Goal: Information Seeking & Learning: Learn about a topic

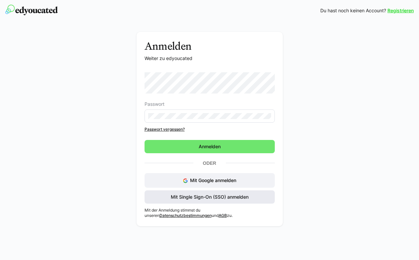
click at [209, 199] on span "Mit Single Sign-On (SSO) anmelden" at bounding box center [210, 197] width 80 height 7
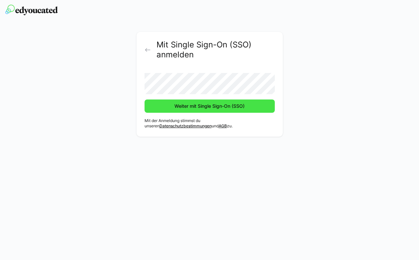
click at [182, 107] on span "Weiter mit Single Sign-On (SSO)" at bounding box center [209, 106] width 72 height 7
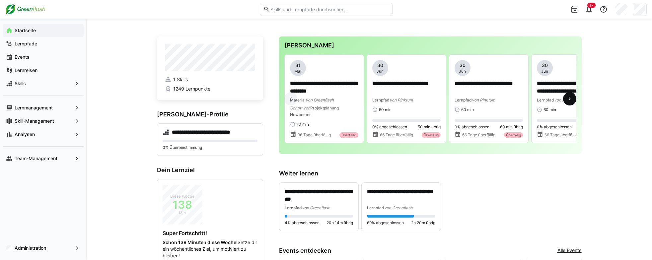
click at [418, 100] on eds-icon at bounding box center [570, 99] width 7 height 7
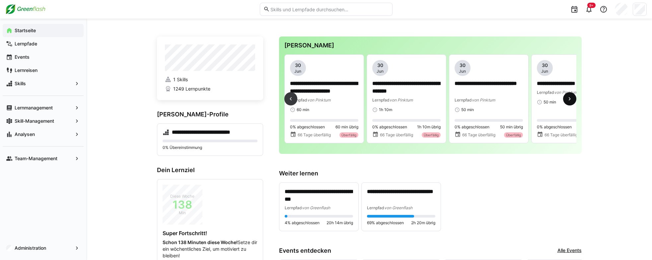
click at [418, 100] on eds-icon at bounding box center [570, 99] width 7 height 7
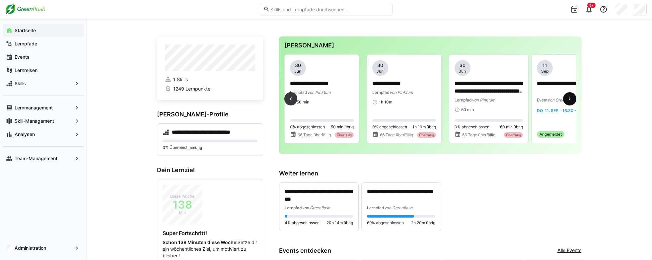
click at [418, 100] on eds-icon at bounding box center [570, 99] width 7 height 7
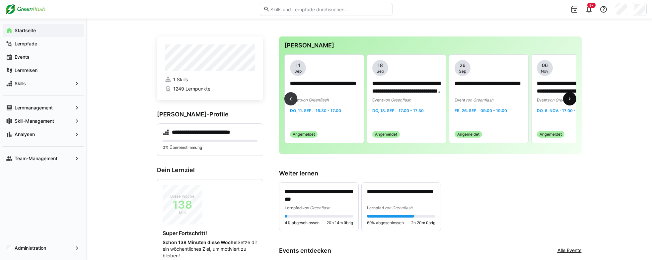
click at [418, 100] on eds-icon at bounding box center [570, 99] width 7 height 7
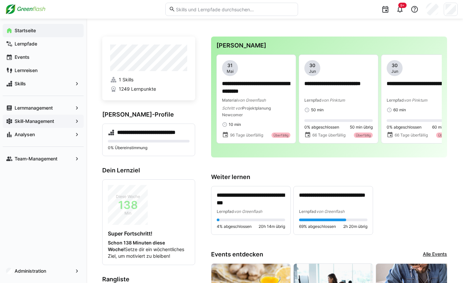
click at [0, 0] on app-navigation-label "Skill-Management" at bounding box center [0, 0] width 0 height 0
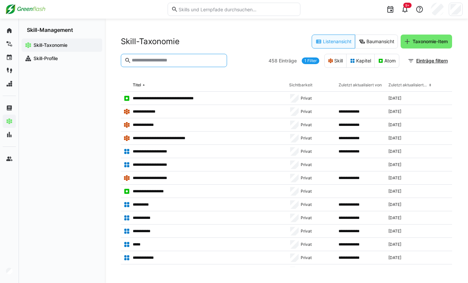
click at [153, 58] on input "text" at bounding box center [177, 60] width 92 height 6
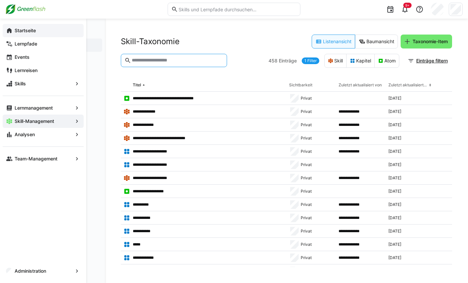
click at [9, 30] on eds-icon at bounding box center [9, 30] width 7 height 7
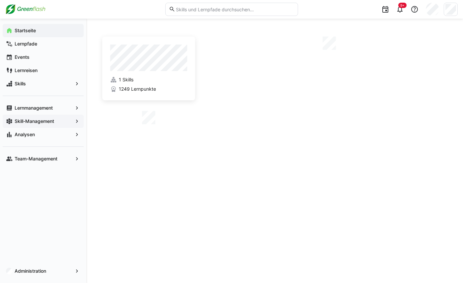
click at [9, 30] on eds-icon at bounding box center [9, 30] width 7 height 7
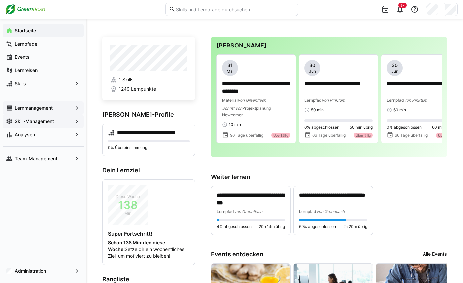
click at [0, 0] on app-navigation-label "Lernmanagement" at bounding box center [0, 0] width 0 height 0
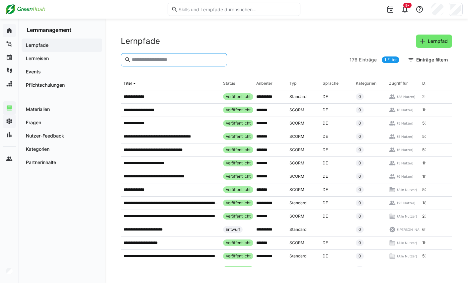
drag, startPoint x: 152, startPoint y: 59, endPoint x: 146, endPoint y: 59, distance: 6.3
click at [152, 59] on input "text" at bounding box center [177, 60] width 92 height 6
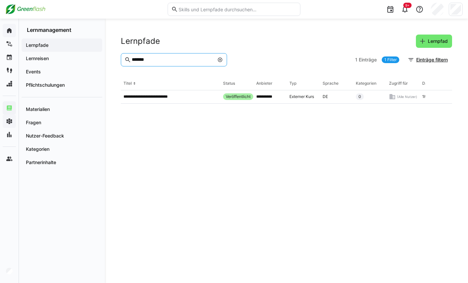
type input "*******"
click at [221, 60] on eds-icon at bounding box center [219, 59] width 5 height 5
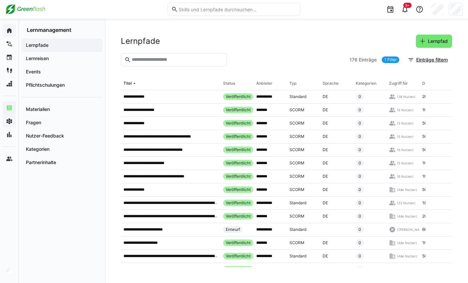
click at [391, 60] on link "1 Filter" at bounding box center [391, 59] width 18 height 7
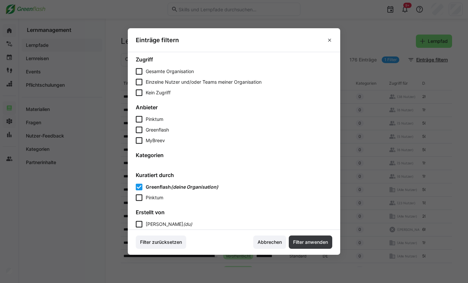
scroll to position [196, 0]
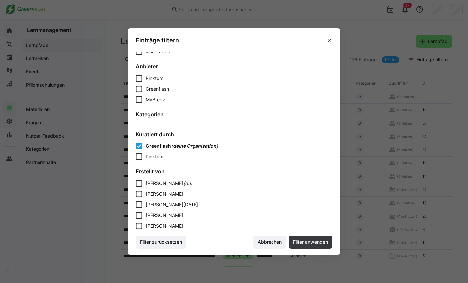
click at [140, 99] on icon at bounding box center [139, 99] width 7 height 7
click at [139, 147] on icon at bounding box center [139, 146] width 7 height 7
click at [269, 244] on span "Abbrechen" at bounding box center [270, 242] width 26 height 7
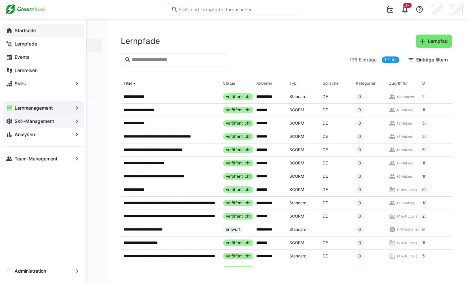
click at [9, 28] on eds-icon at bounding box center [9, 30] width 7 height 7
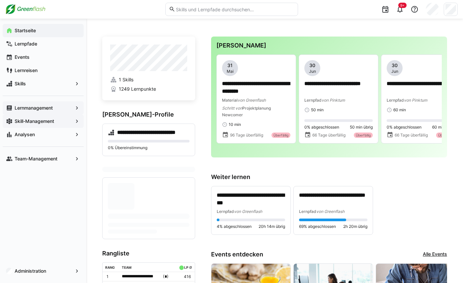
click at [0, 0] on app-navigation-label "Lernmanagement" at bounding box center [0, 0] width 0 height 0
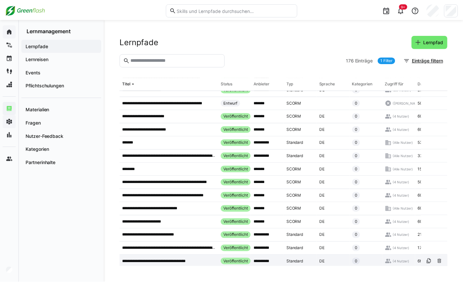
scroll to position [1588, 0]
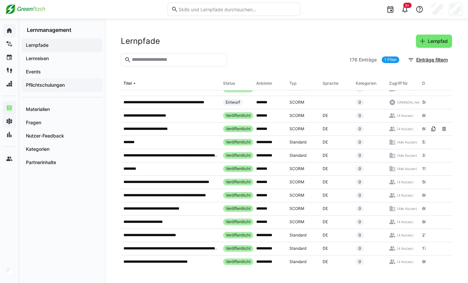
click at [0, 0] on app-navigation-label "Pflichtschulungen" at bounding box center [0, 0] width 0 height 0
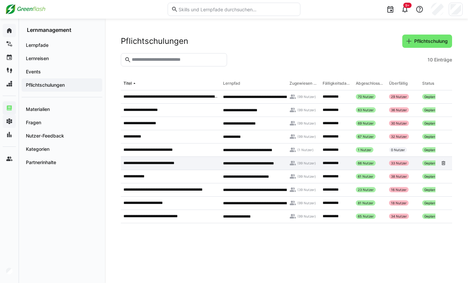
click at [160, 162] on p "**********" at bounding box center [153, 162] width 59 height 5
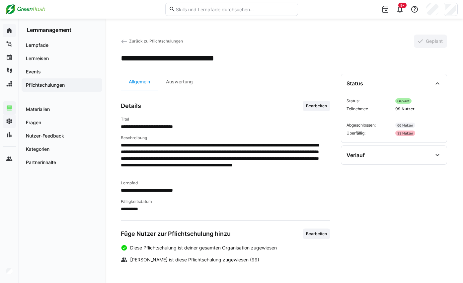
scroll to position [1, 0]
click at [139, 40] on span "Zurück zu Pflichtschulungen" at bounding box center [156, 41] width 54 height 5
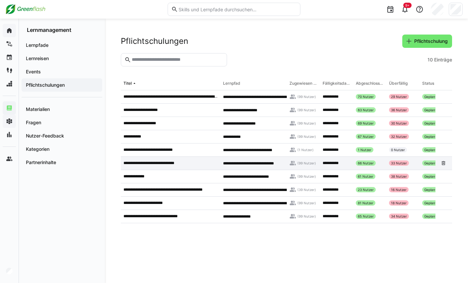
click at [142, 163] on p "**********" at bounding box center [153, 162] width 59 height 5
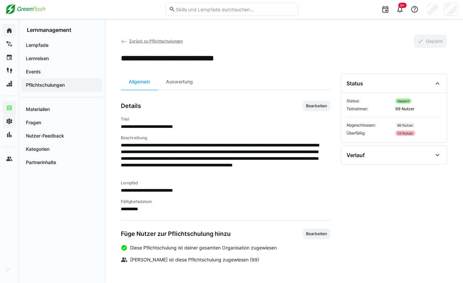
scroll to position [1, 0]
click at [140, 39] on span "Zurück zu Pflichtschulungen" at bounding box center [156, 41] width 54 height 5
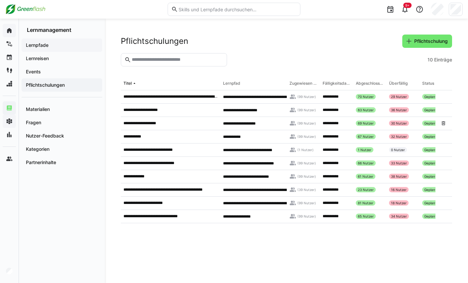
click at [40, 42] on span "Lernpfade" at bounding box center [62, 45] width 74 height 7
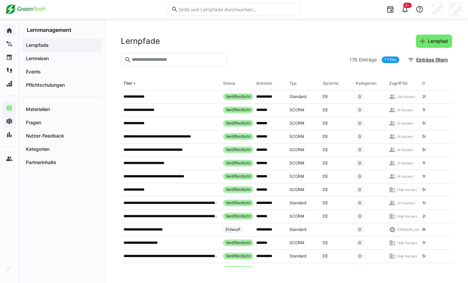
click at [149, 61] on input "text" at bounding box center [177, 60] width 92 height 6
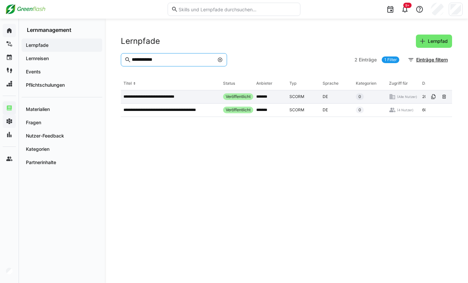
type input "**********"
click at [160, 96] on p "**********" at bounding box center [153, 96] width 59 height 5
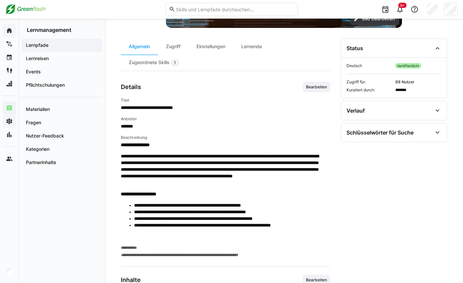
scroll to position [262, 0]
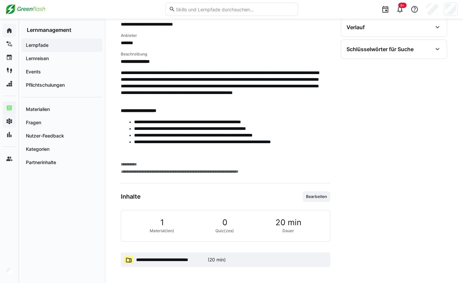
click at [186, 259] on span "**********" at bounding box center [170, 259] width 69 height 7
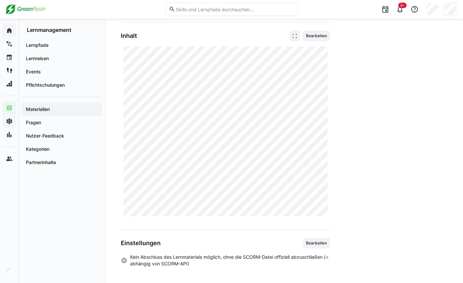
scroll to position [152, 0]
click at [0, 0] on app-navigation-label "Pflichtschulungen" at bounding box center [0, 0] width 0 height 0
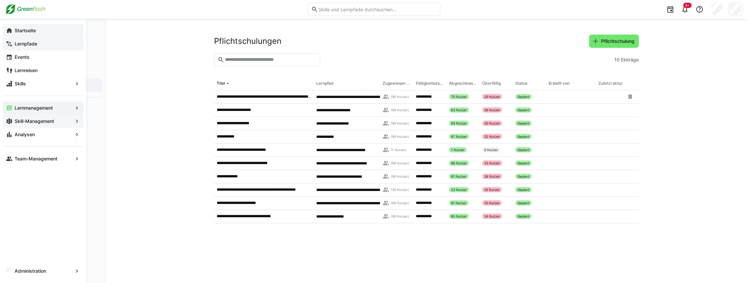
click at [0, 0] on app-navigation-label "Lernpfade" at bounding box center [0, 0] width 0 height 0
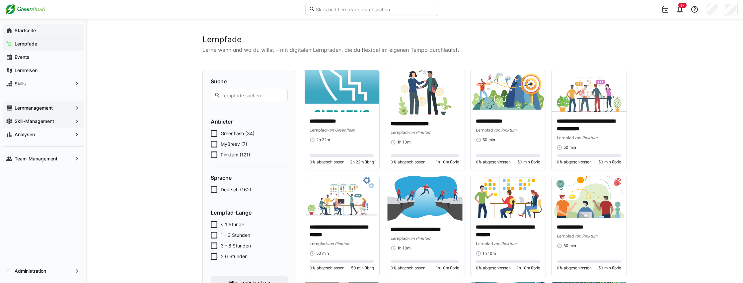
click at [0, 0] on app-navigation-label "Lernmanagement" at bounding box center [0, 0] width 0 height 0
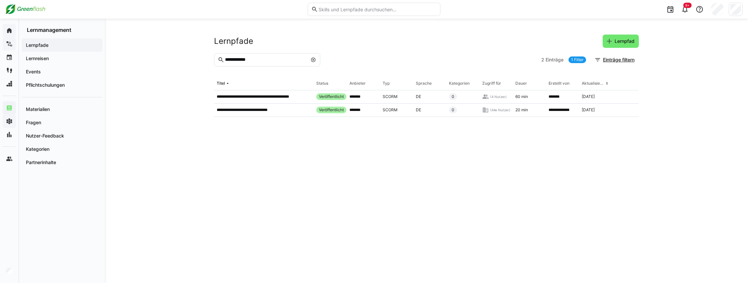
click at [315, 60] on eds-icon at bounding box center [313, 59] width 5 height 5
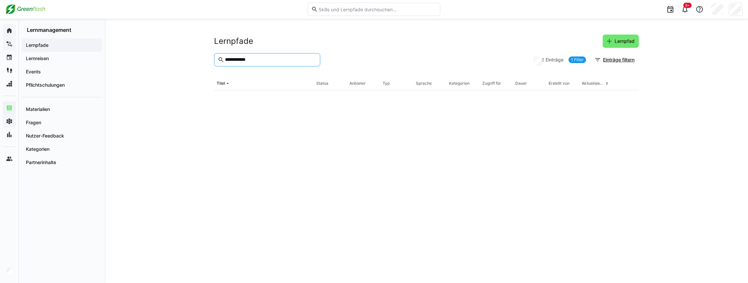
click at [274, 60] on input "**********" at bounding box center [270, 60] width 92 height 6
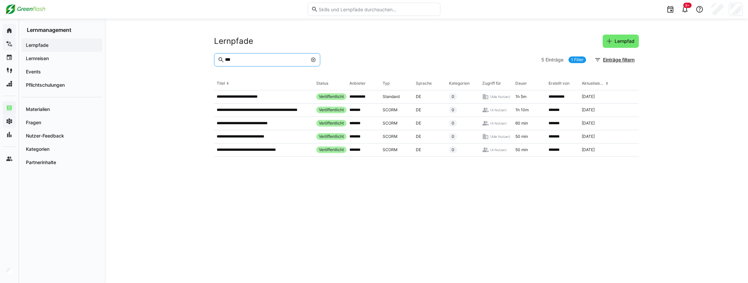
type input "***"
click at [418, 60] on link "1 Filter" at bounding box center [578, 59] width 18 height 7
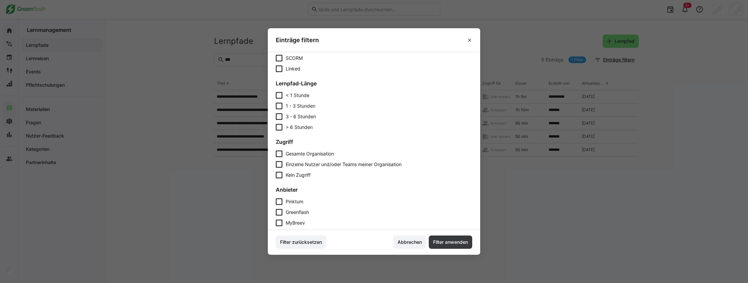
scroll to position [173, 0]
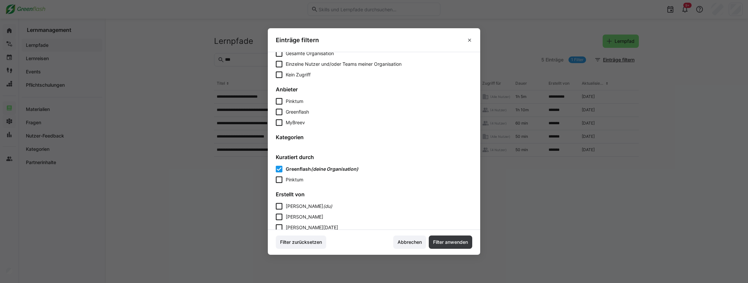
click at [282, 168] on icon at bounding box center [279, 169] width 7 height 7
click at [280, 122] on icon at bounding box center [279, 122] width 7 height 7
drag, startPoint x: 451, startPoint y: 241, endPoint x: 440, endPoint y: 233, distance: 13.2
click at [418, 241] on span "Filter anwenden" at bounding box center [450, 242] width 37 height 7
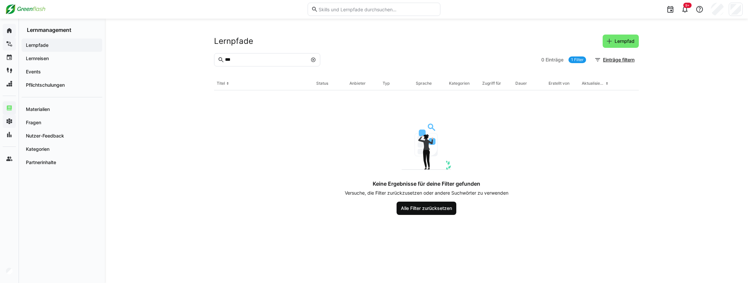
click at [418, 213] on span "Alle Filter zurücksetzen" at bounding box center [427, 208] width 60 height 13
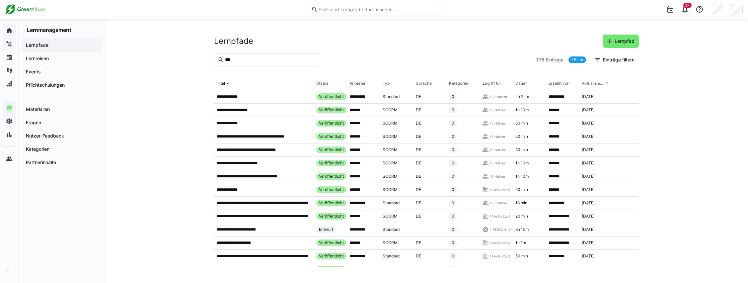
click at [418, 60] on link "1 Filter" at bounding box center [578, 59] width 18 height 7
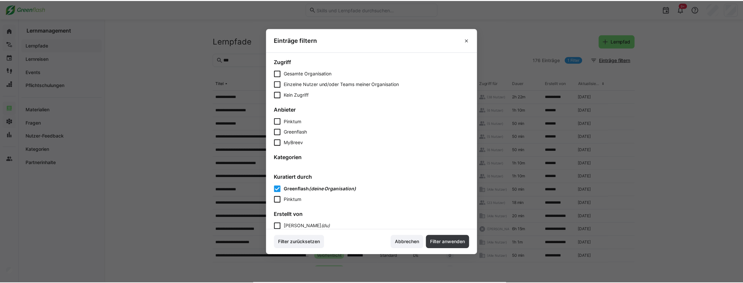
scroll to position [164, 0]
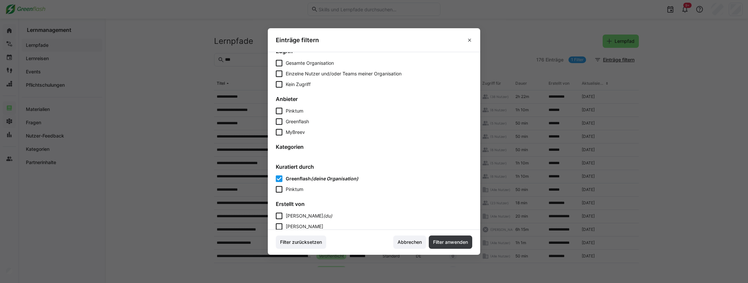
click at [279, 134] on icon at bounding box center [279, 132] width 7 height 7
click at [418, 242] on span "Filter anwenden" at bounding box center [450, 242] width 37 height 7
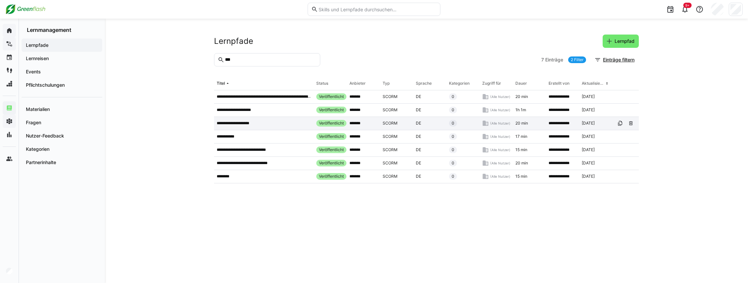
click at [244, 125] on p "**********" at bounding box center [238, 123] width 42 height 5
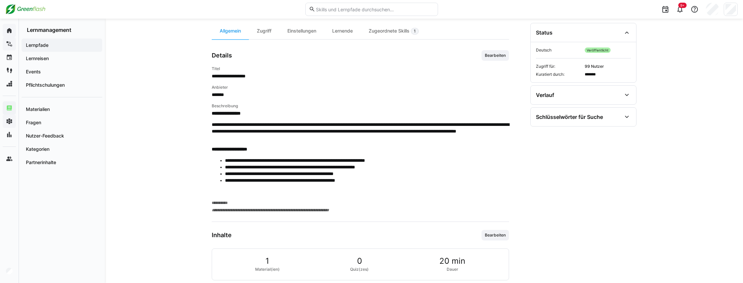
scroll to position [238, 0]
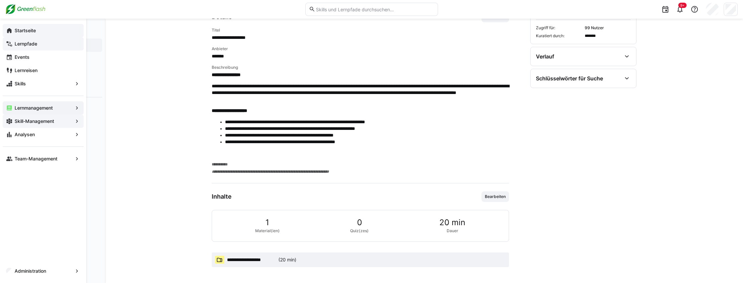
click at [8, 31] on eds-icon at bounding box center [9, 30] width 7 height 7
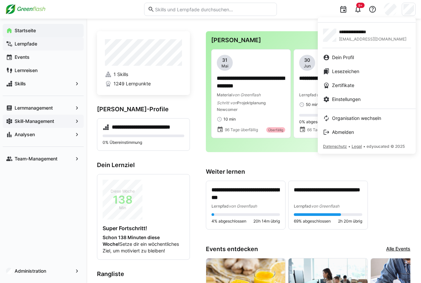
click at [296, 7] on div at bounding box center [210, 141] width 421 height 283
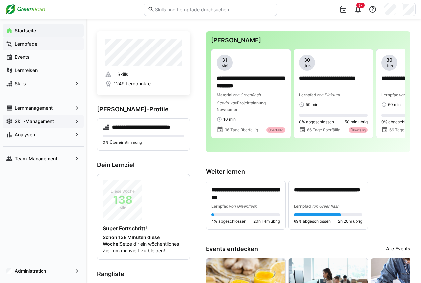
click at [0, 0] on app-navigation-label "Skill-Management" at bounding box center [0, 0] width 0 height 0
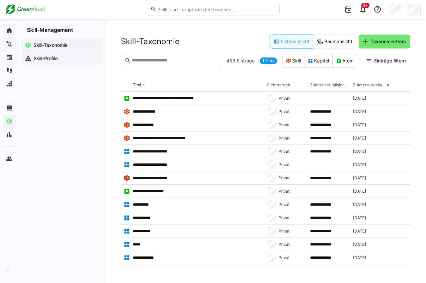
click at [0, 0] on app-navigation-label "Skill-Profile" at bounding box center [0, 0] width 0 height 0
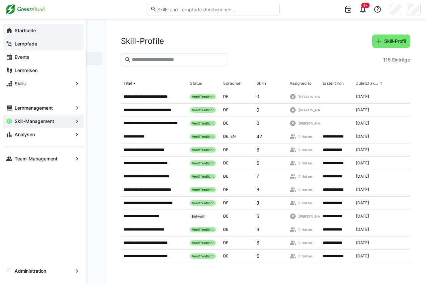
click at [0, 0] on app-navigation-label "Skill-Management" at bounding box center [0, 0] width 0 height 0
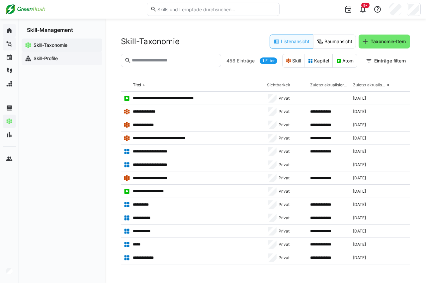
click at [0, 0] on app-navigation-label "Skill-Profile" at bounding box center [0, 0] width 0 height 0
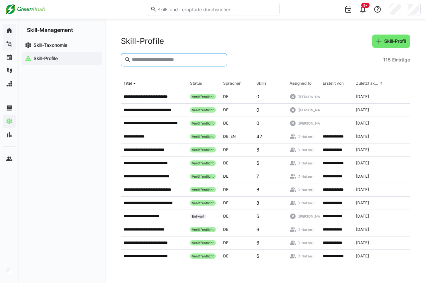
click at [172, 59] on input "text" at bounding box center [177, 60] width 92 height 6
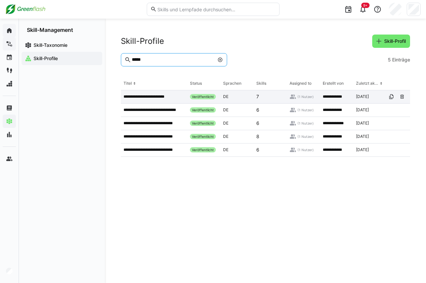
type input "*****"
click at [149, 97] on p "**********" at bounding box center [145, 96] width 43 height 5
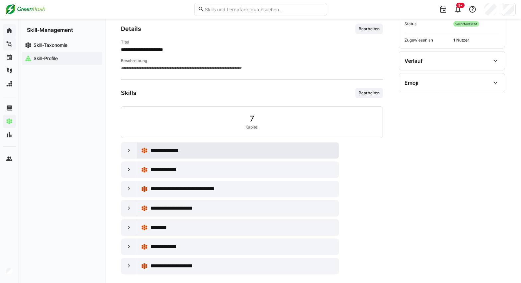
scroll to position [90, 0]
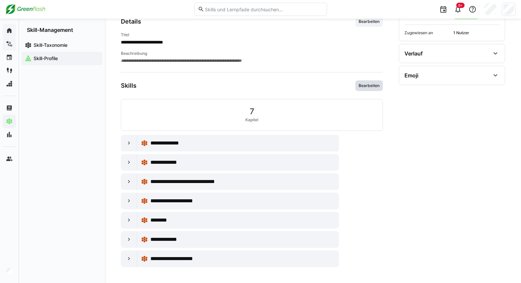
click at [373, 87] on span "Bearbeiten" at bounding box center [369, 85] width 22 height 5
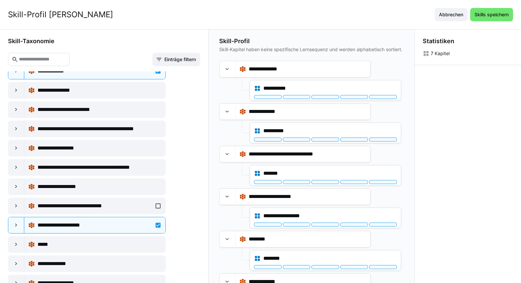
scroll to position [933, 0]
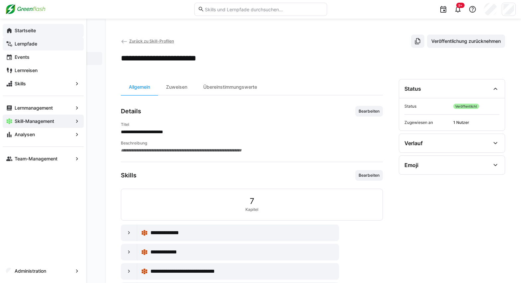
click at [10, 30] on eds-icon at bounding box center [9, 30] width 7 height 7
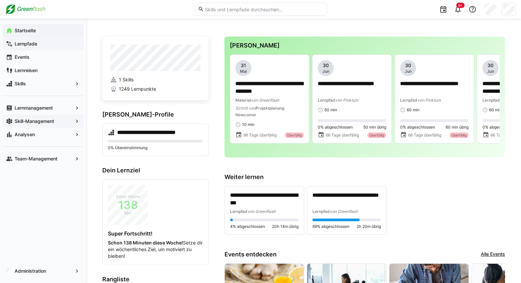
click at [0, 0] on app-navigation-label "Skill-Management" at bounding box center [0, 0] width 0 height 0
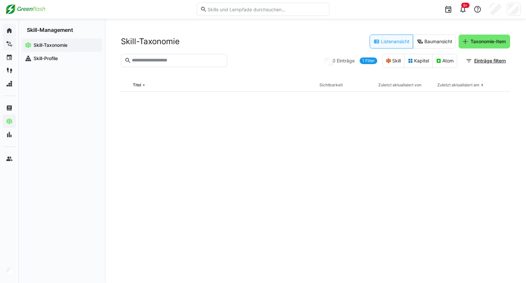
click at [0, 0] on app-navigation-label "Skill-Taxonomie" at bounding box center [0, 0] width 0 height 0
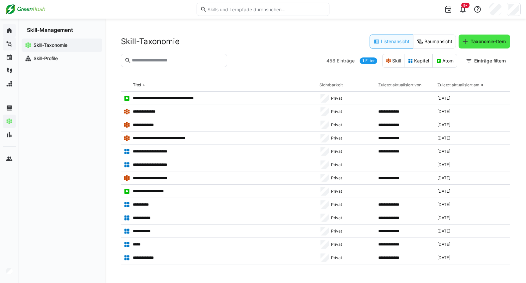
click at [418, 41] on span "Taxonomie-Item" at bounding box center [488, 41] width 37 height 7
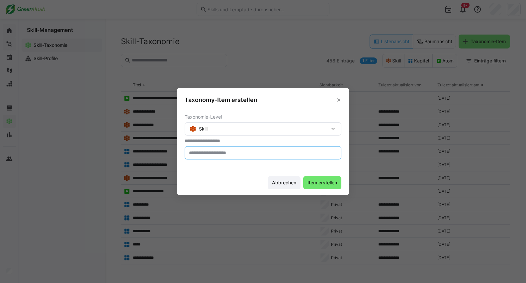
click at [237, 154] on input "text" at bounding box center [262, 153] width 149 height 6
type input "**********"
click at [327, 185] on span "Item erstellen" at bounding box center [322, 182] width 32 height 7
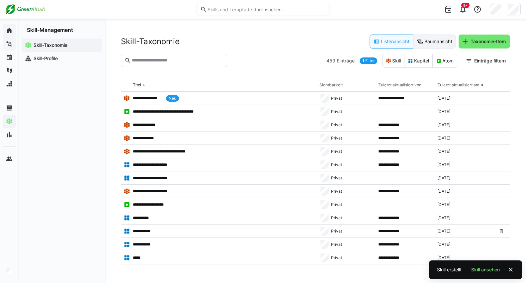
click at [418, 44] on eds-button-option "Baumansicht" at bounding box center [434, 42] width 43 height 14
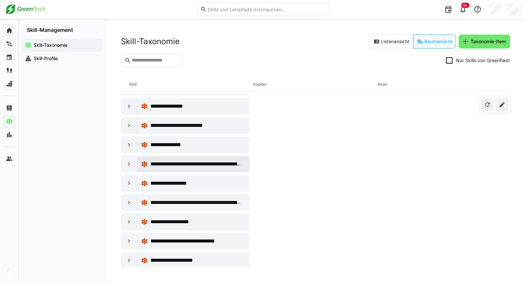
scroll to position [880, 0]
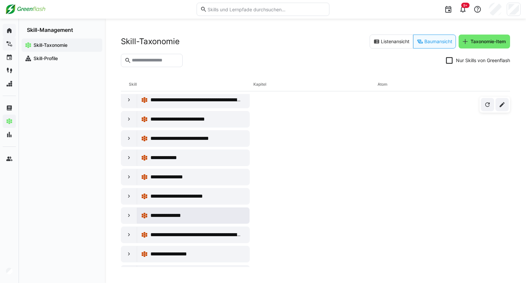
click at [175, 214] on span "**********" at bounding box center [170, 216] width 41 height 8
click at [129, 215] on eds-icon at bounding box center [129, 215] width 7 height 7
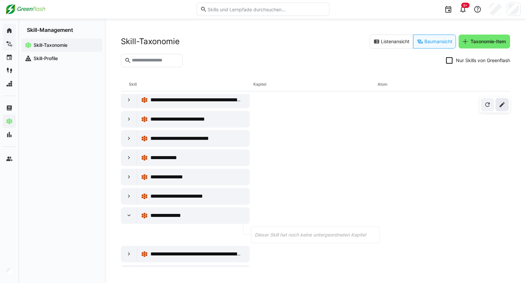
click at [418, 104] on eds-icon at bounding box center [502, 104] width 7 height 7
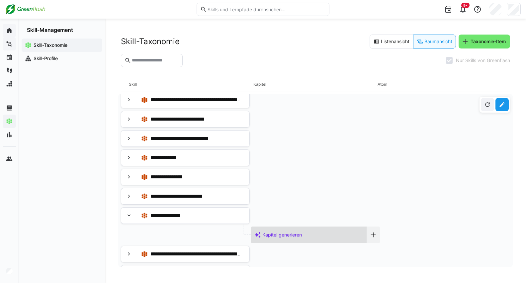
click at [305, 233] on div "Kapitel generieren" at bounding box center [308, 234] width 115 height 17
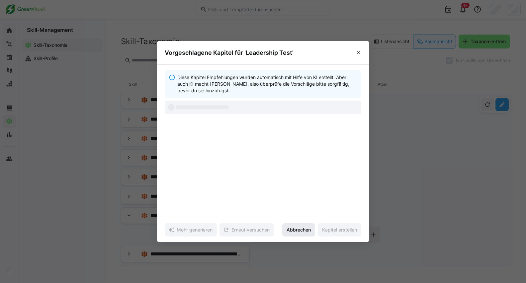
click at [304, 232] on span "Abbrechen" at bounding box center [299, 229] width 26 height 7
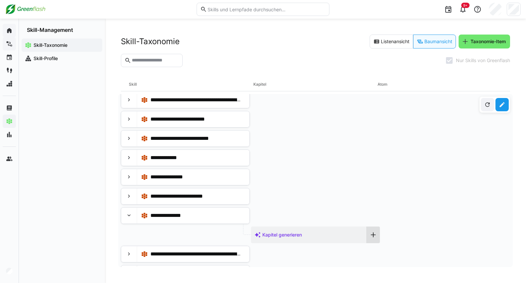
click at [372, 234] on eds-icon at bounding box center [373, 234] width 7 height 7
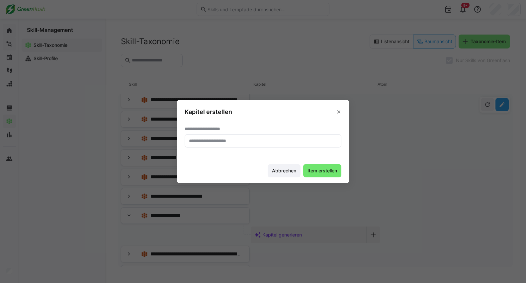
click at [244, 140] on input "text" at bounding box center [262, 141] width 149 height 6
type input "**********"
click at [330, 173] on span "Item erstellen" at bounding box center [322, 170] width 32 height 7
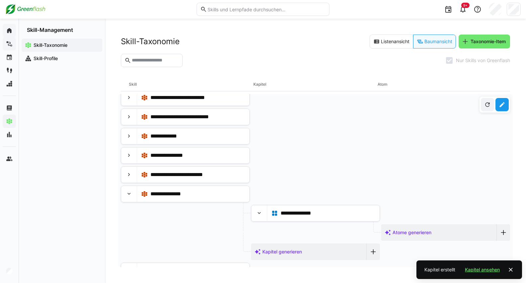
scroll to position [907, 0]
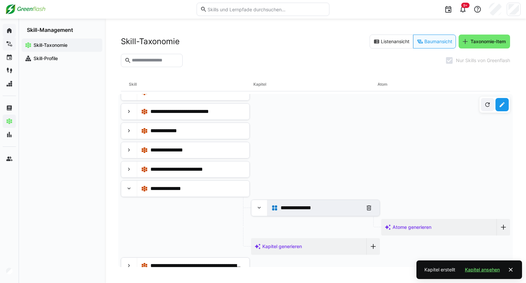
click at [311, 207] on span "**********" at bounding box center [301, 208] width 41 height 8
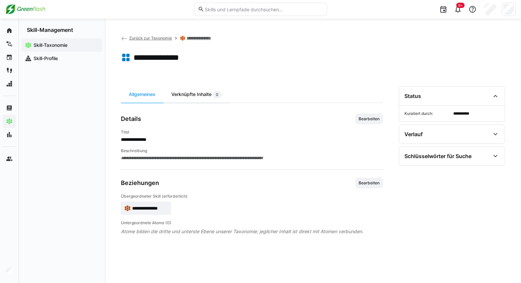
click at [189, 95] on div "Verknüpfte Inhalte 0" at bounding box center [196, 94] width 66 height 16
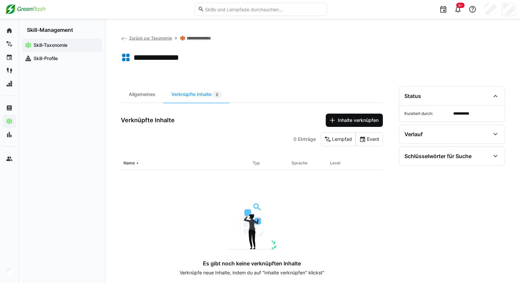
click at [361, 120] on span "Inhalte verknüpfen" at bounding box center [358, 120] width 43 height 7
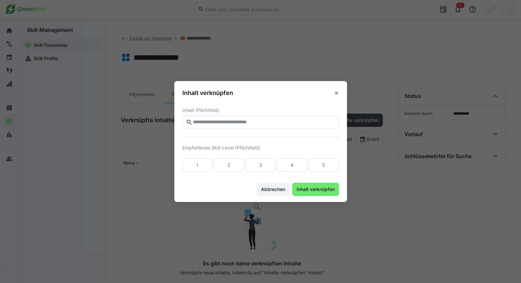
click at [255, 123] on input "text" at bounding box center [263, 122] width 143 height 6
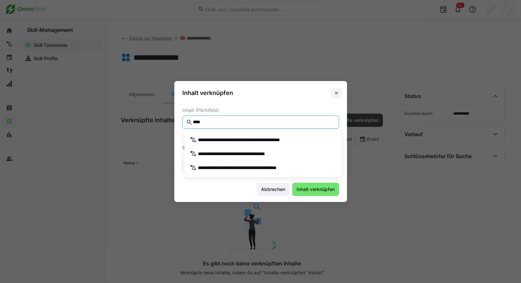
type input "****"
click at [338, 92] on eds-icon at bounding box center [336, 92] width 5 height 5
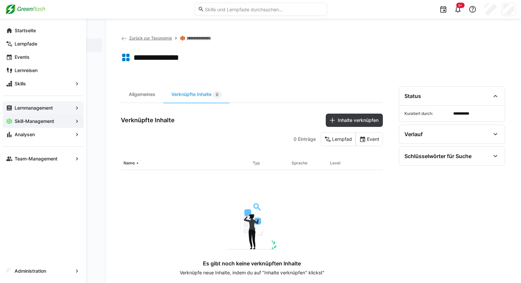
click at [0, 0] on app-navigation-label "Lernmanagement" at bounding box center [0, 0] width 0 height 0
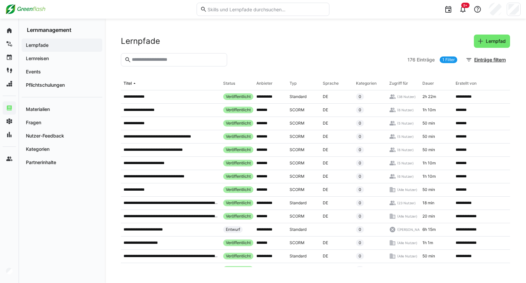
click at [0, 0] on app-navigation-label "Lernpfade" at bounding box center [0, 0] width 0 height 0
click at [151, 60] on input "text" at bounding box center [177, 60] width 92 height 6
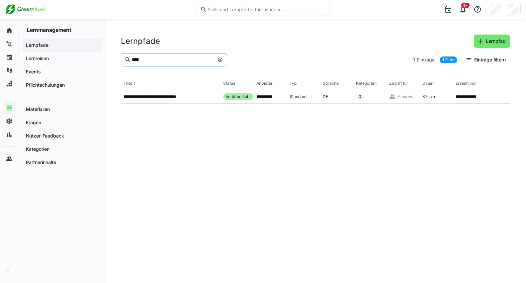
drag, startPoint x: 147, startPoint y: 61, endPoint x: 116, endPoint y: 60, distance: 31.2
click at [116, 60] on div "**********" at bounding box center [315, 151] width 421 height 264
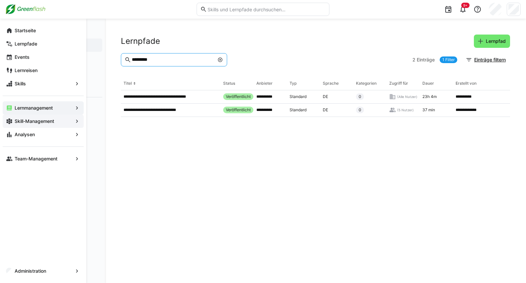
type input "*********"
click at [0, 0] on app-navigation-label "Skill-Management" at bounding box center [0, 0] width 0 height 0
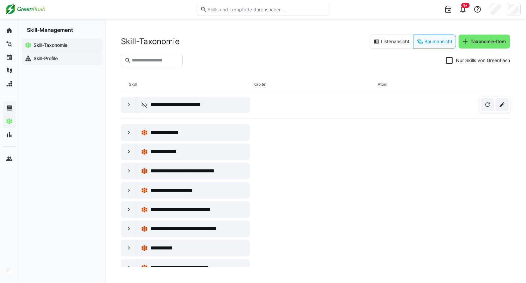
click at [0, 0] on app-navigation-label "Skill-Profile" at bounding box center [0, 0] width 0 height 0
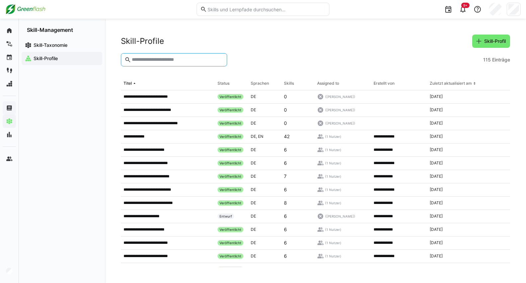
click at [140, 61] on input "text" at bounding box center [177, 60] width 92 height 6
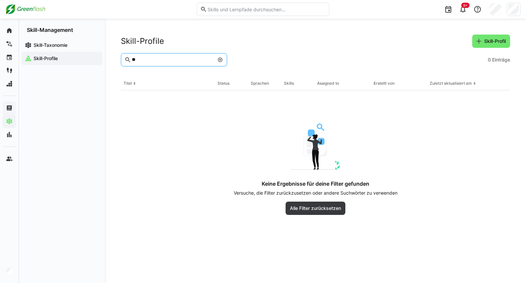
type input "*"
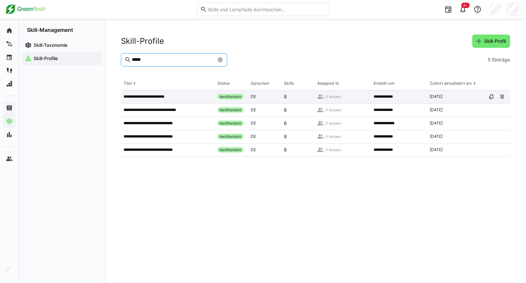
type input "*****"
click at [155, 98] on p "**********" at bounding box center [145, 96] width 43 height 5
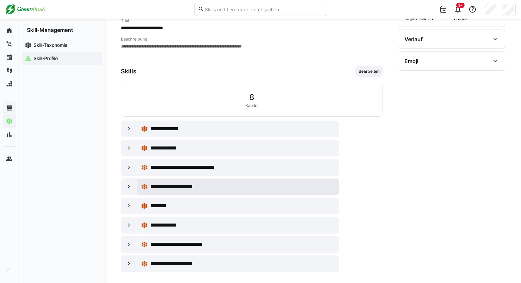
scroll to position [109, 0]
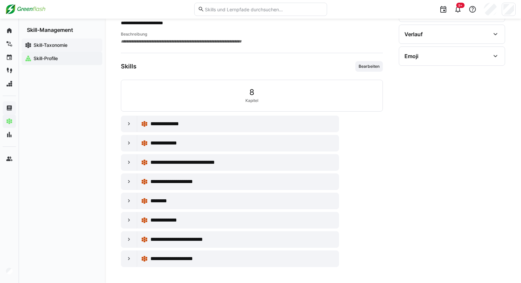
click at [0, 0] on app-navigation-label "Skill-Taxonomie" at bounding box center [0, 0] width 0 height 0
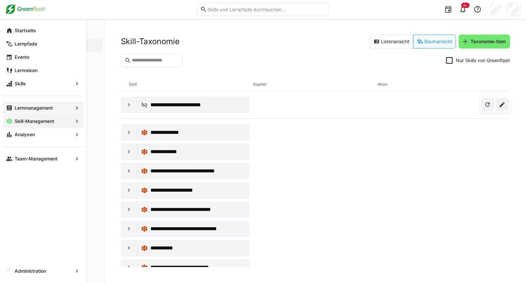
click at [0, 0] on app-navigation-label "Lernmanagement" at bounding box center [0, 0] width 0 height 0
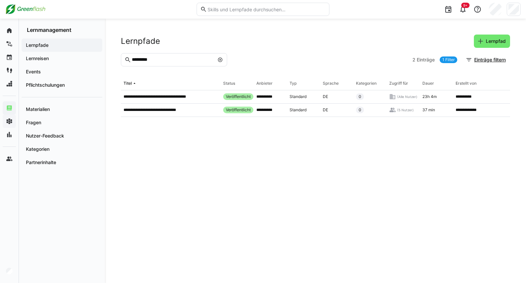
click at [59, 46] on span "Lernpfade" at bounding box center [62, 45] width 74 height 7
drag, startPoint x: 156, startPoint y: 59, endPoint x: 68, endPoint y: 58, distance: 88.0
click at [72, 57] on div "**********" at bounding box center [263, 151] width 526 height 264
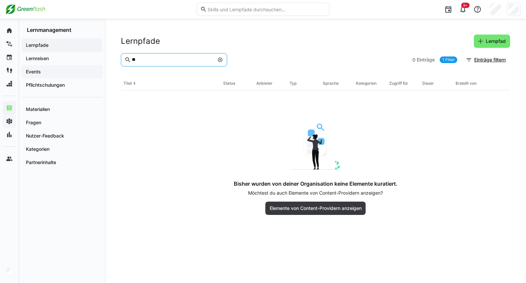
type input "*"
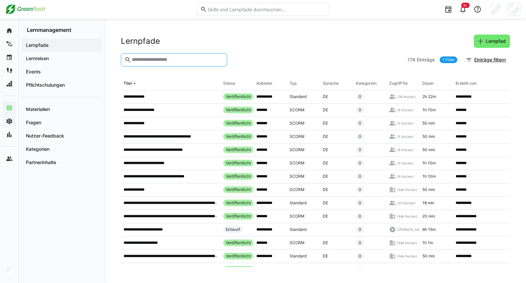
click at [442, 54] on div "176 Einträge 1 Filter Einträge filtern" at bounding box center [458, 59] width 103 height 13
click at [444, 61] on link "1 Filter" at bounding box center [449, 59] width 18 height 7
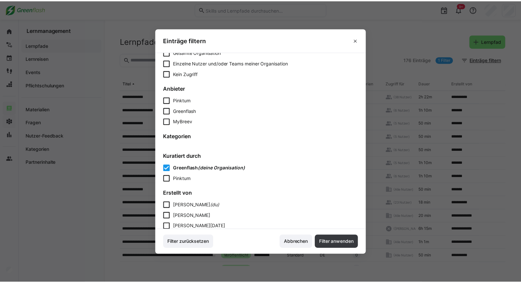
scroll to position [172, 0]
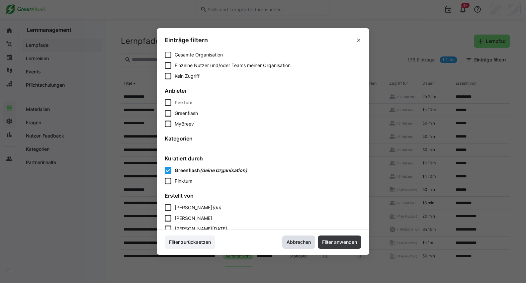
click at [308, 243] on span "Abbrechen" at bounding box center [299, 242] width 26 height 7
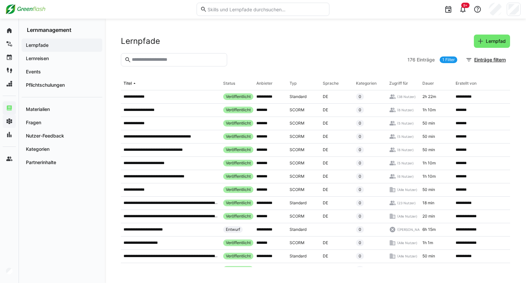
click at [159, 59] on input "text" at bounding box center [177, 60] width 92 height 6
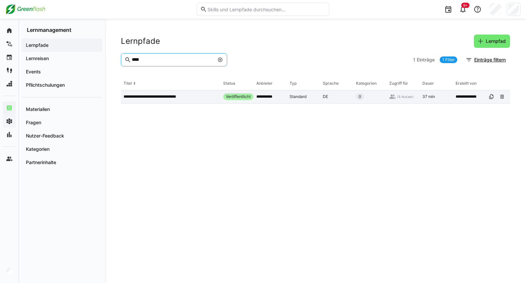
type input "****"
click at [173, 97] on p "**********" at bounding box center [156, 96] width 65 height 5
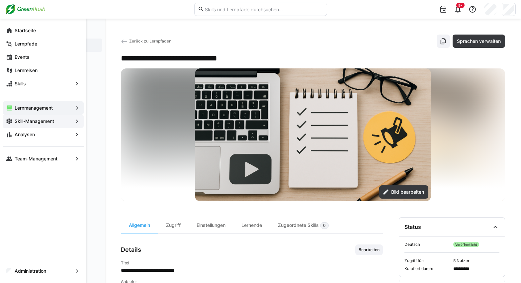
click at [10, 31] on eds-icon at bounding box center [9, 30] width 7 height 7
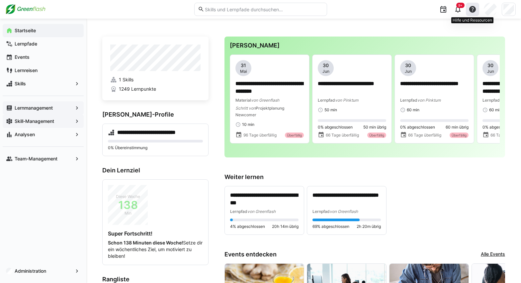
click at [472, 10] on eds-icon at bounding box center [473, 9] width 8 height 8
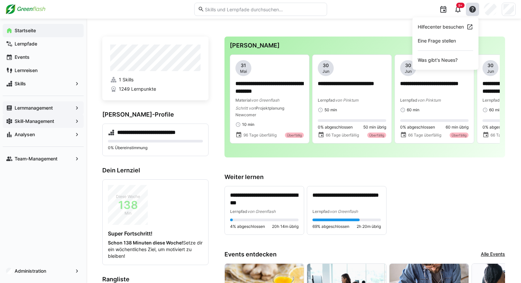
click at [347, 14] on div "9+ Hilfecenter besuchen Eine Frage stellen Was gibt's Neues?" at bounding box center [424, 9] width 184 height 19
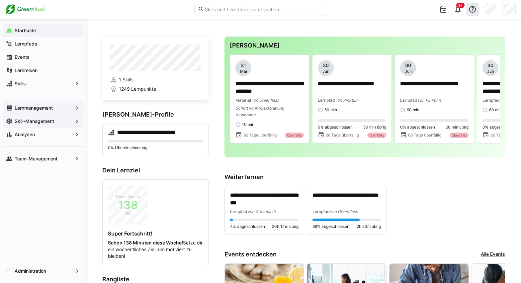
click at [472, 10] on eds-icon at bounding box center [473, 9] width 8 height 8
click at [472, 11] on eds-icon at bounding box center [473, 9] width 8 height 8
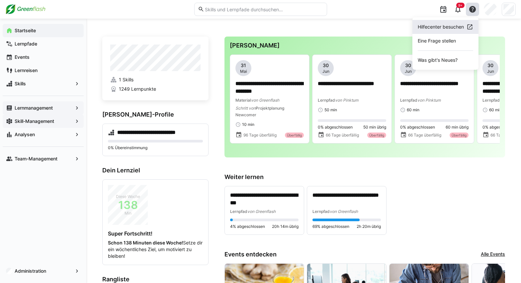
click at [444, 27] on div "Hilfecenter besuchen" at bounding box center [441, 27] width 46 height 7
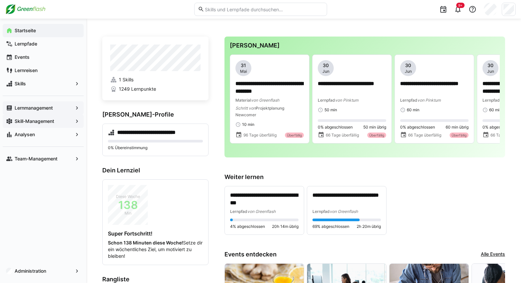
click at [0, 0] on app-navigation-label "Skill-Management" at bounding box center [0, 0] width 0 height 0
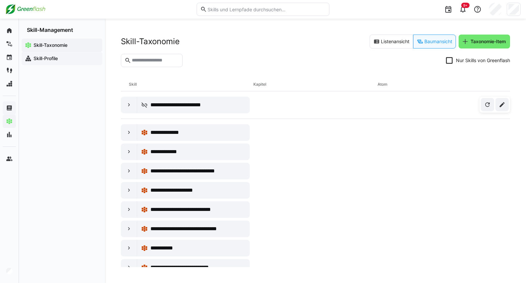
click at [0, 0] on app-navigation-label "Skill-Profile" at bounding box center [0, 0] width 0 height 0
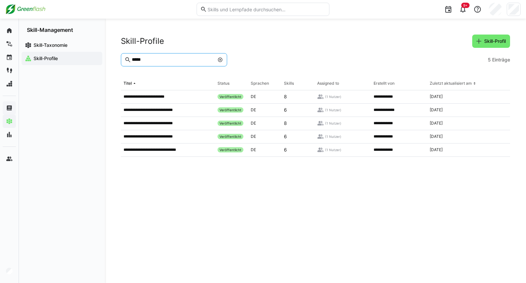
drag, startPoint x: 148, startPoint y: 61, endPoint x: 95, endPoint y: 64, distance: 53.2
click at [109, 60] on div "**********" at bounding box center [315, 151] width 421 height 264
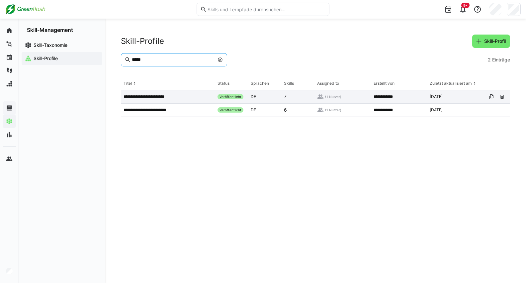
type input "*****"
drag, startPoint x: 151, startPoint y: 98, endPoint x: 253, endPoint y: 91, distance: 101.5
click at [152, 98] on p "**********" at bounding box center [147, 96] width 46 height 5
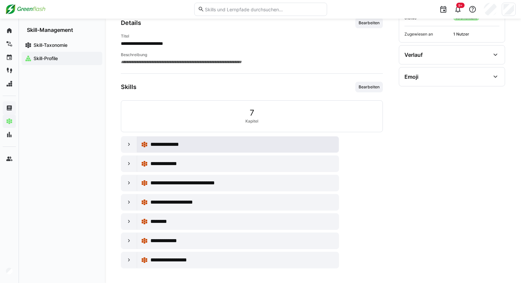
scroll to position [90, 0]
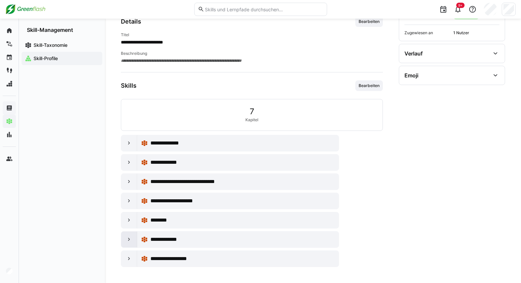
click at [128, 239] on eds-icon at bounding box center [129, 239] width 7 height 7
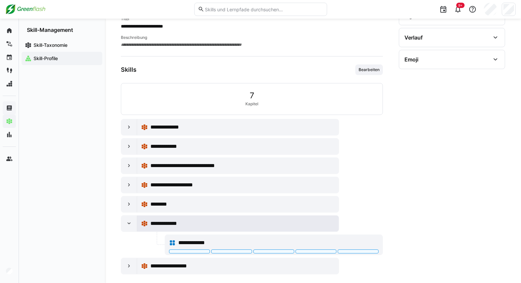
scroll to position [113, 0]
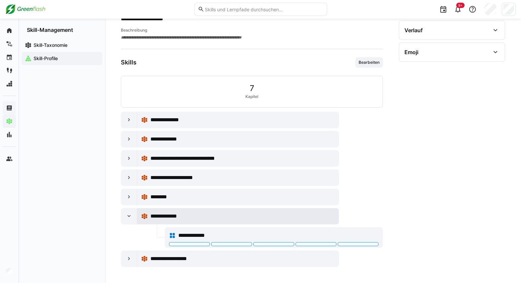
click at [176, 217] on span "**********" at bounding box center [169, 216] width 39 height 8
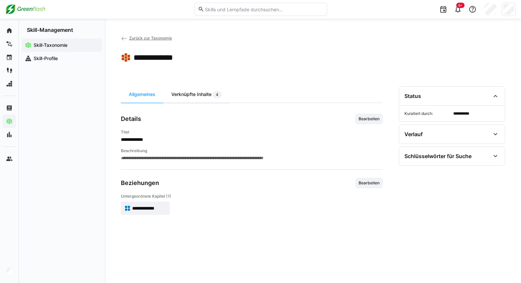
click at [186, 95] on div "Verknüpfte Inhalte 4" at bounding box center [196, 94] width 66 height 16
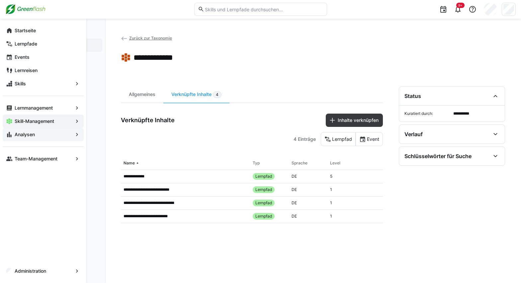
click at [0, 0] on app-navigation-label "Analysen" at bounding box center [0, 0] width 0 height 0
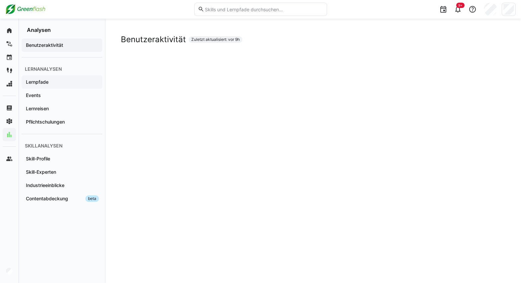
click at [0, 0] on app-navigation-label "Lernpfade" at bounding box center [0, 0] width 0 height 0
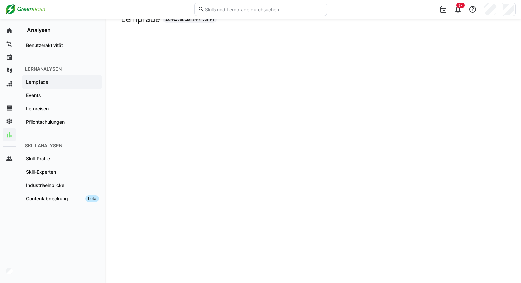
scroll to position [11, 0]
click at [0, 0] on app-navigation-label "Benutzeraktivität" at bounding box center [0, 0] width 0 height 0
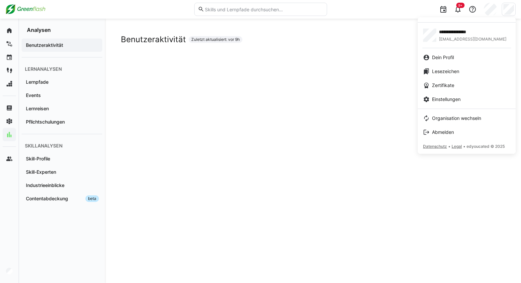
click at [54, 46] on div at bounding box center [260, 141] width 521 height 283
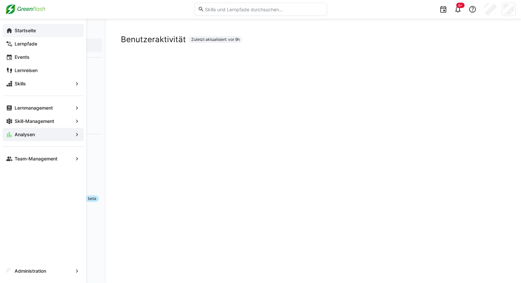
click at [10, 33] on eds-icon at bounding box center [9, 30] width 7 height 7
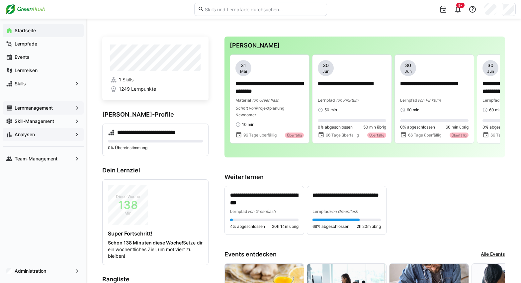
click at [0, 0] on app-navigation-label "Lernmanagement" at bounding box center [0, 0] width 0 height 0
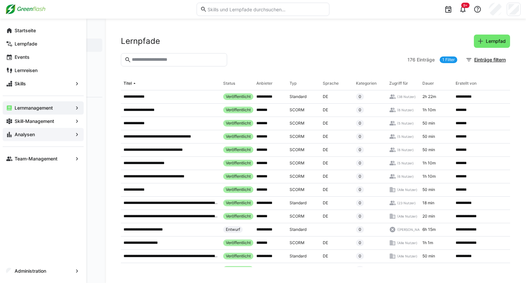
click at [0, 0] on app-navigation-label "Analysen" at bounding box center [0, 0] width 0 height 0
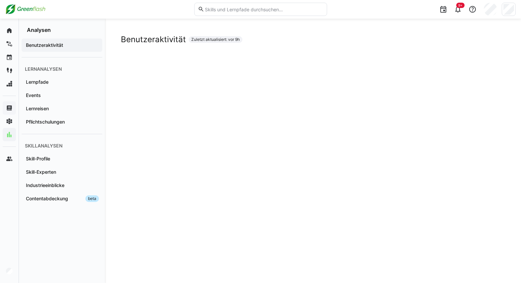
click at [0, 0] on app-navigation-label "Benutzeraktivität" at bounding box center [0, 0] width 0 height 0
click at [0, 0] on app-navigation-label "Lernpfade" at bounding box center [0, 0] width 0 height 0
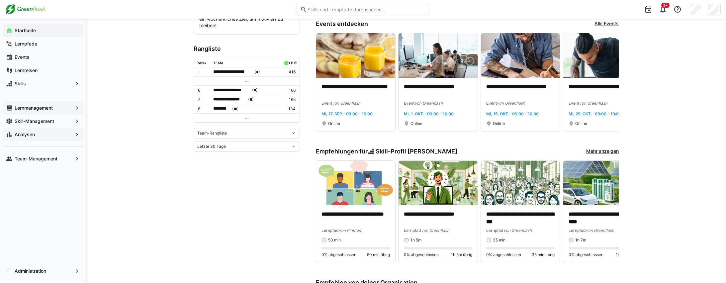
scroll to position [231, 0]
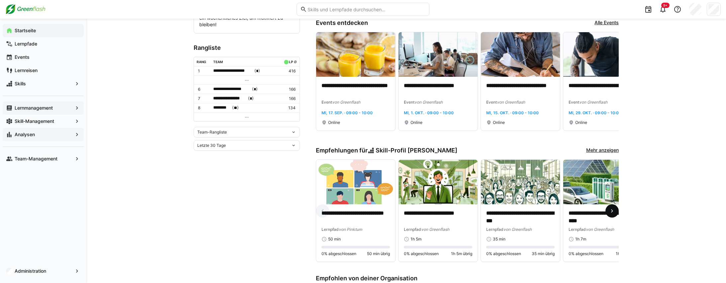
click at [526, 213] on eds-icon at bounding box center [612, 211] width 7 height 7
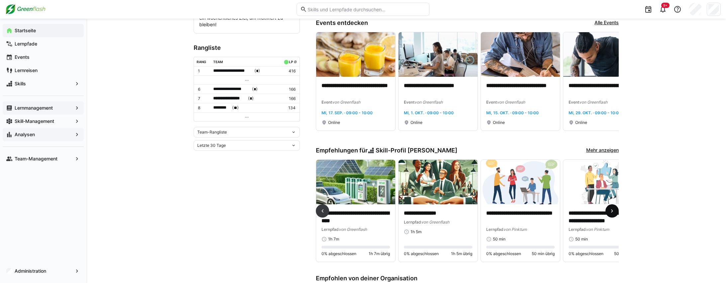
click at [526, 213] on eds-icon at bounding box center [612, 211] width 7 height 7
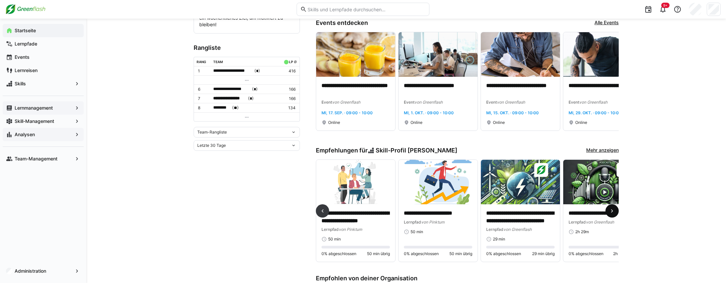
click at [526, 213] on eds-icon at bounding box center [612, 211] width 7 height 7
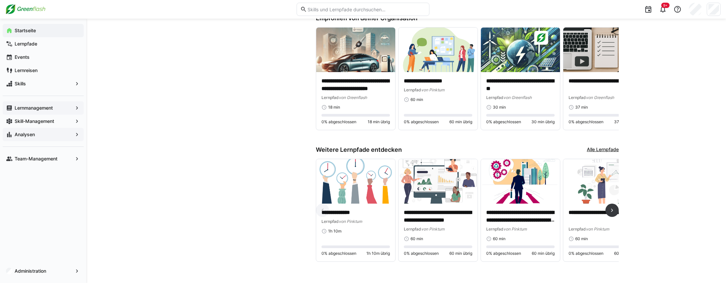
scroll to position [497, 0]
click at [526, 209] on eds-icon at bounding box center [612, 210] width 7 height 7
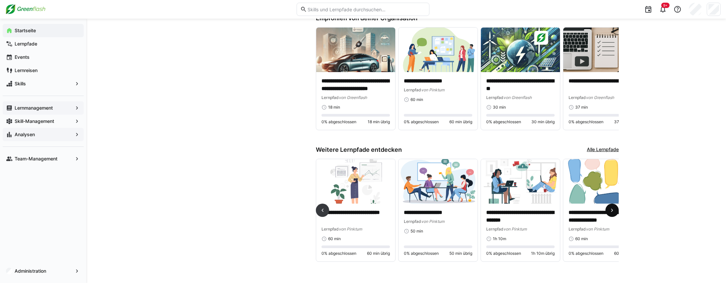
click at [526, 209] on eds-icon at bounding box center [612, 210] width 7 height 7
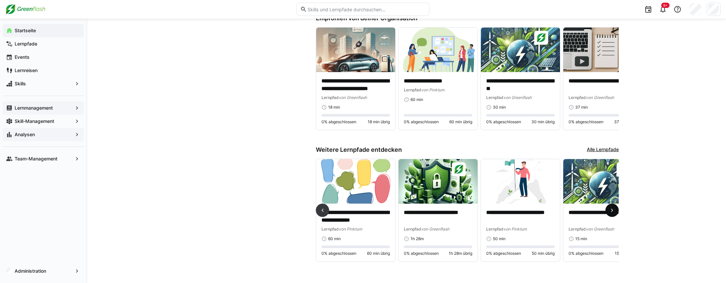
click at [526, 209] on eds-icon at bounding box center [612, 210] width 7 height 7
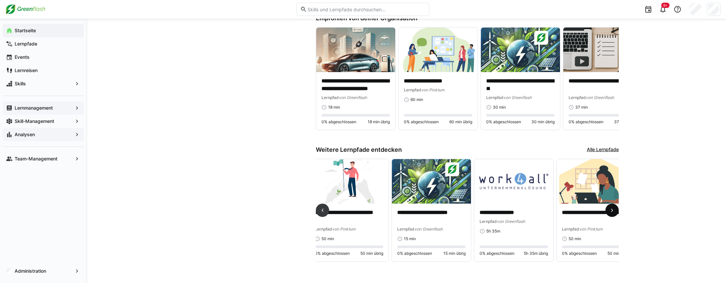
scroll to position [0, 683]
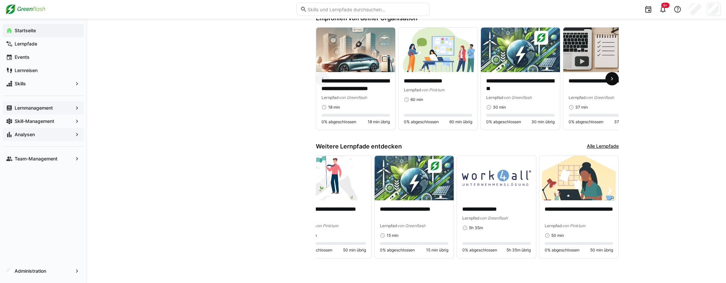
click at [526, 75] on eds-icon at bounding box center [612, 78] width 7 height 7
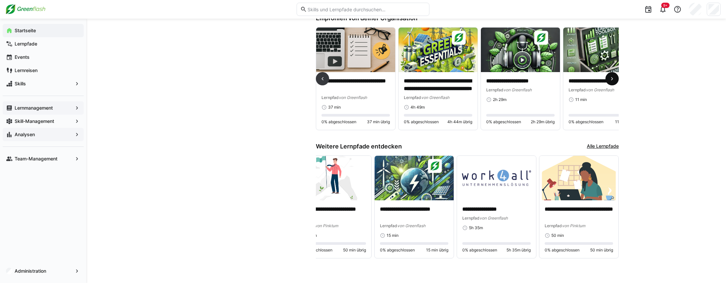
click at [526, 75] on eds-icon at bounding box center [612, 78] width 7 height 7
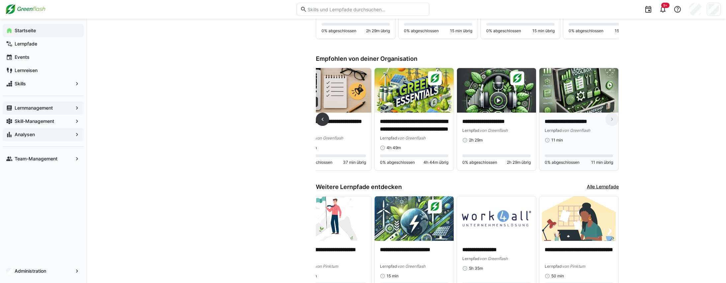
scroll to position [346, 0]
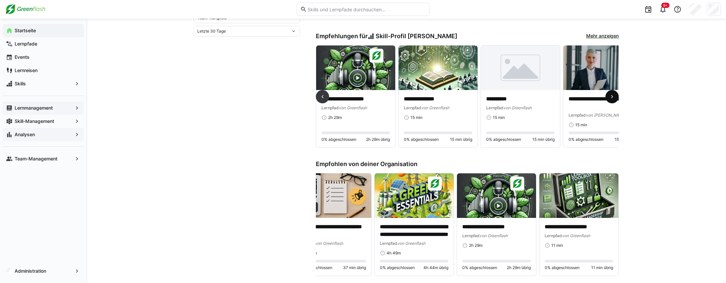
click at [526, 96] on eds-icon at bounding box center [612, 96] width 7 height 7
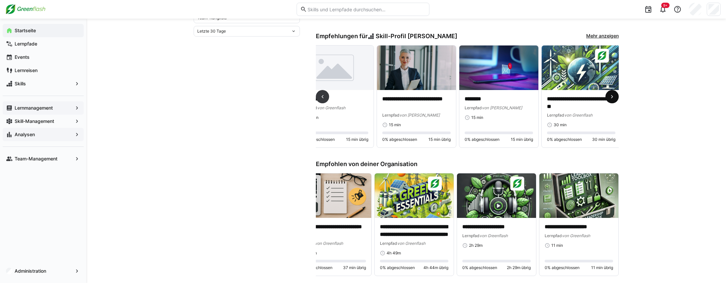
scroll to position [0, 988]
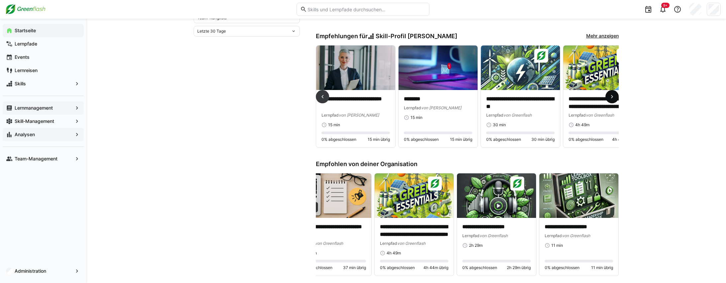
click at [526, 97] on eds-icon at bounding box center [612, 96] width 7 height 7
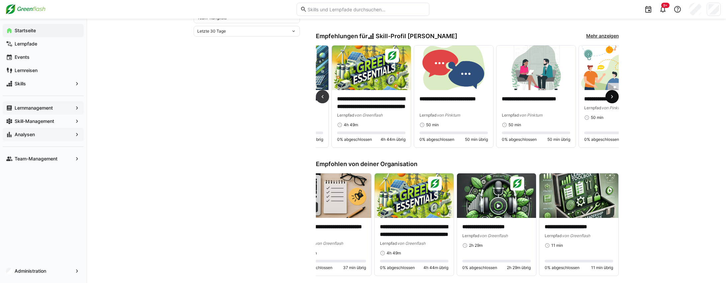
scroll to position [0, 1235]
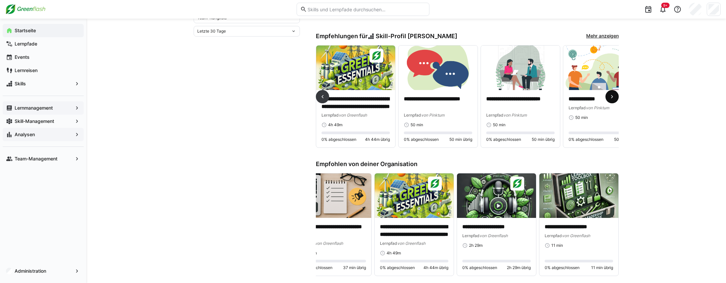
click at [526, 97] on eds-icon at bounding box center [612, 96] width 7 height 7
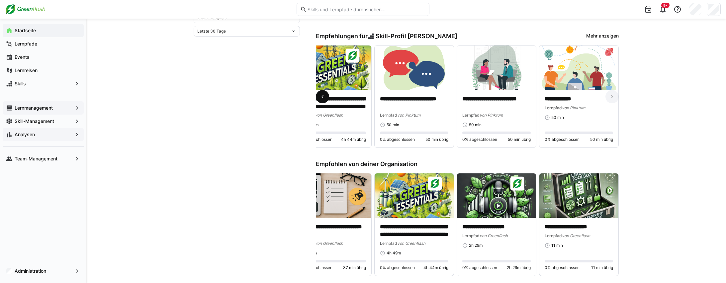
click at [323, 99] on eds-icon at bounding box center [322, 96] width 7 height 7
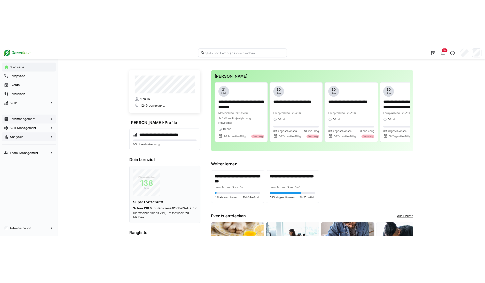
scroll to position [0, 0]
